Goal: Transaction & Acquisition: Purchase product/service

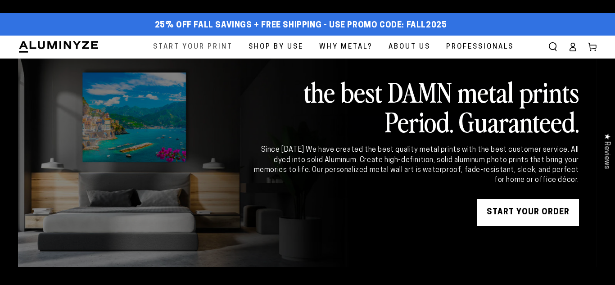
click at [225, 49] on span "Start Your Print" at bounding box center [193, 47] width 80 height 12
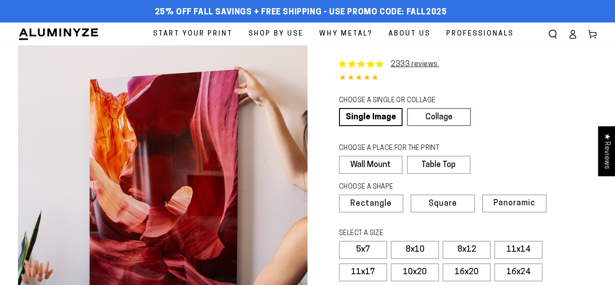
select select "**********"
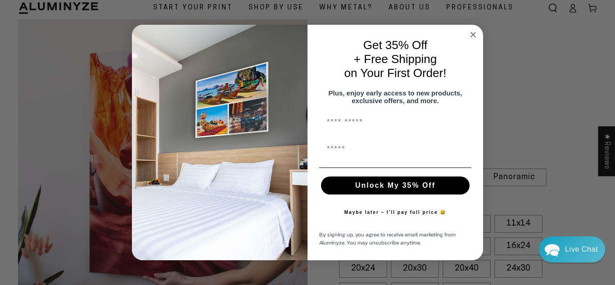
scroll to position [5, 0]
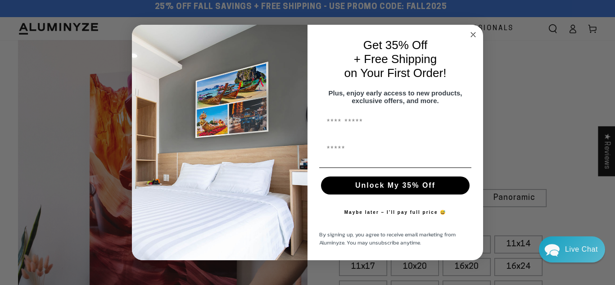
click at [615, 18] on html "Skip to content 25% off FALL Savings + Free Shipping - Use Promo Code: FALL2025…" at bounding box center [307, 137] width 615 height 285
click at [474, 30] on circle "Close dialog" at bounding box center [474, 34] width 10 height 10
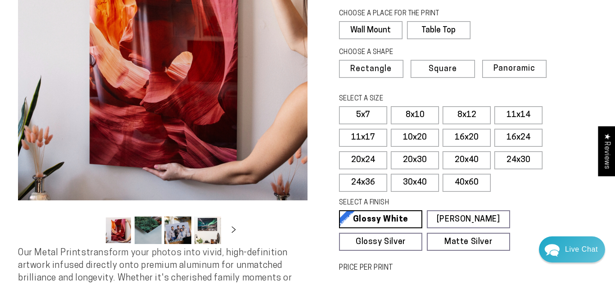
scroll to position [141, 0]
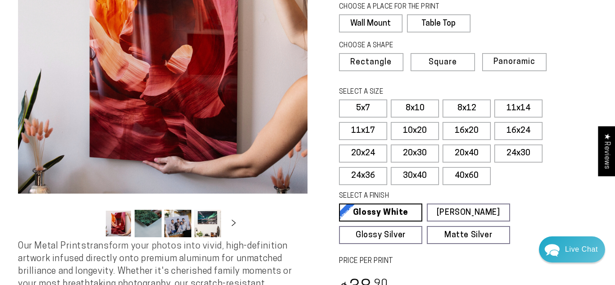
click at [147, 216] on button "Load image 2 in gallery view" at bounding box center [148, 223] width 27 height 27
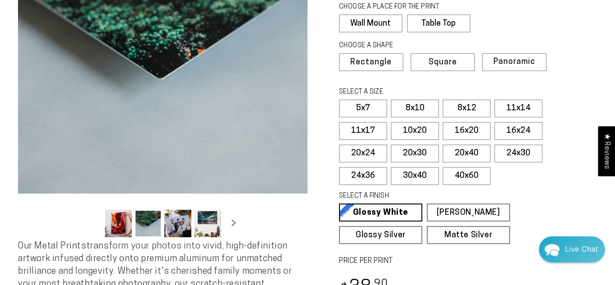
click at [171, 223] on button "Load image 3 in gallery view" at bounding box center [177, 223] width 27 height 27
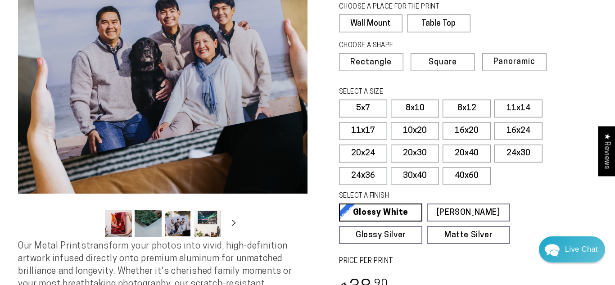
click at [199, 227] on button "Load image 4 in gallery view" at bounding box center [207, 223] width 27 height 27
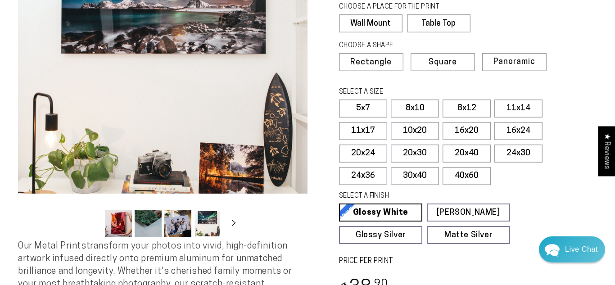
scroll to position [0, 87]
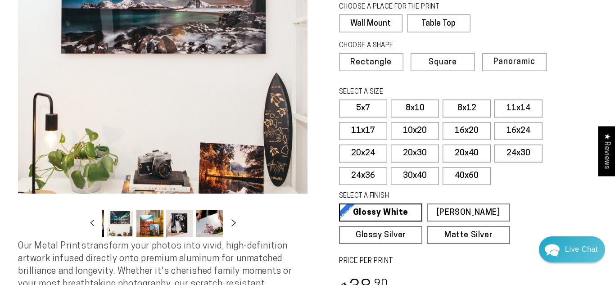
click at [235, 221] on icon "Slide right" at bounding box center [233, 222] width 13 height 7
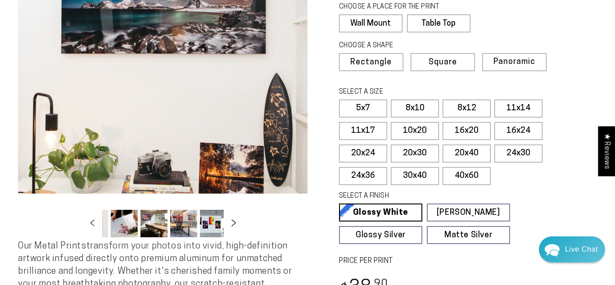
scroll to position [0, 177]
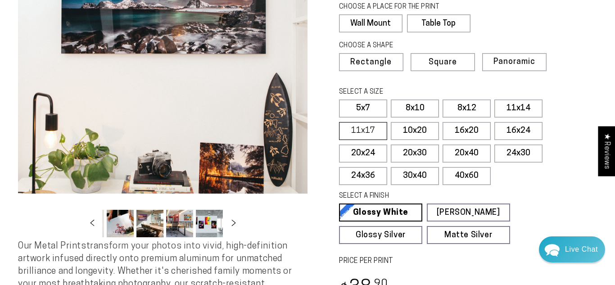
click at [358, 135] on label "11x17" at bounding box center [363, 131] width 48 height 18
